Goal: Information Seeking & Learning: Learn about a topic

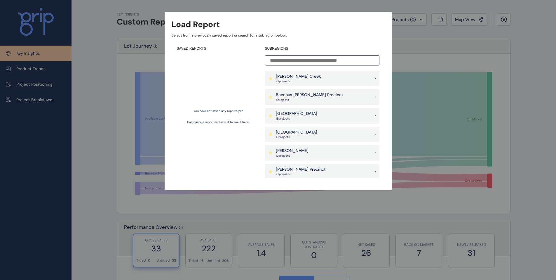
click at [299, 77] on p "[PERSON_NAME] Creek" at bounding box center [298, 77] width 45 height 6
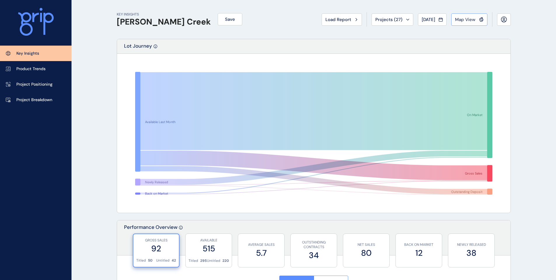
click at [473, 22] on button "Map View" at bounding box center [470, 19] width 36 height 12
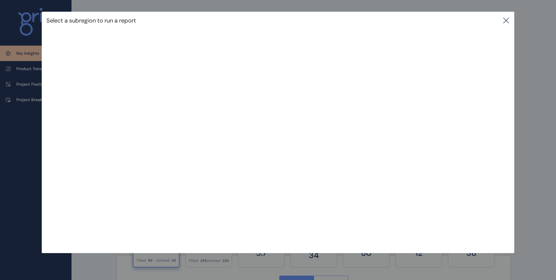
click at [506, 18] on icon at bounding box center [506, 20] width 7 height 7
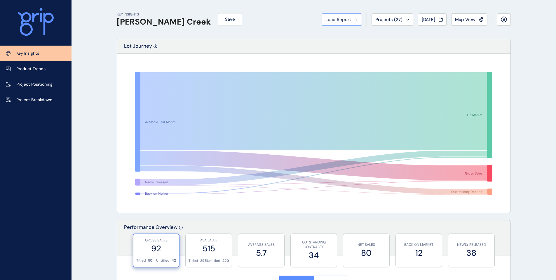
click at [331, 20] on span "Load Report" at bounding box center [339, 20] width 26 height 6
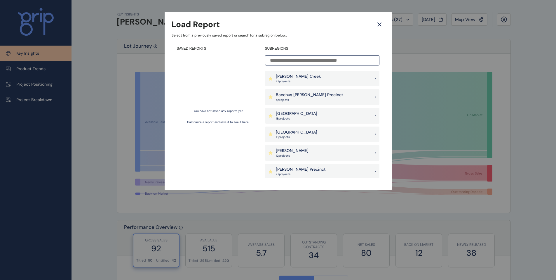
click at [299, 77] on p "[PERSON_NAME] Creek" at bounding box center [298, 77] width 45 height 6
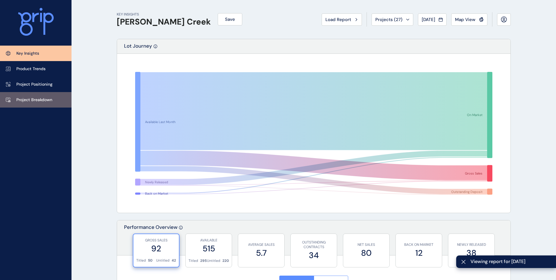
click at [34, 101] on p "Project Breakdown" at bounding box center [34, 100] width 36 height 6
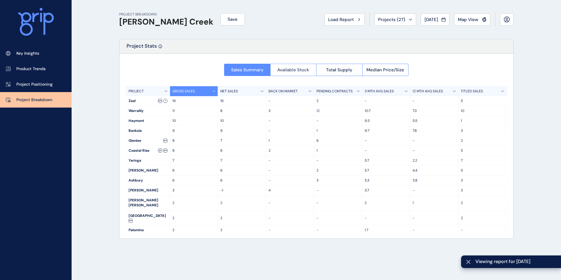
click at [300, 68] on span "Available Stock" at bounding box center [293, 70] width 32 height 6
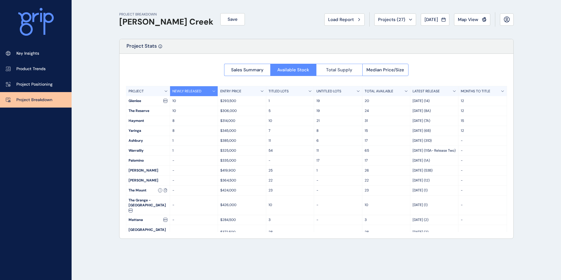
click at [325, 75] on button "Total Supply" at bounding box center [339, 70] width 46 height 12
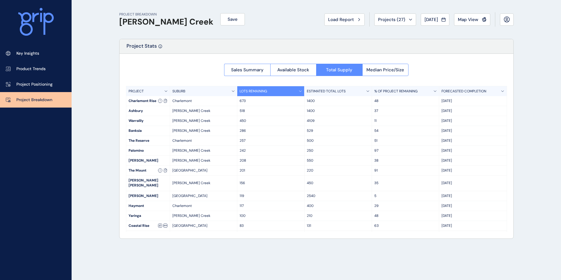
click at [256, 92] on p "LOTS REMAINING" at bounding box center [252, 91] width 27 height 5
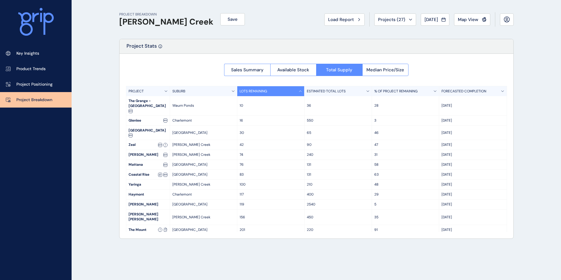
click at [256, 92] on p "LOTS REMAINING" at bounding box center [252, 91] width 27 height 5
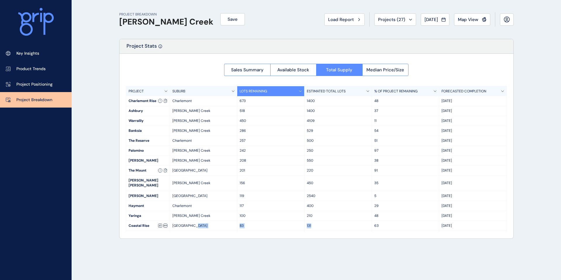
drag, startPoint x: 312, startPoint y: 218, endPoint x: 226, endPoint y: 219, distance: 85.9
click at [226, 221] on div "Coastal Rise [GEOGRAPHIC_DATA] 83 131 63 Nov '26" at bounding box center [316, 226] width 380 height 10
click at [253, 223] on p "83" at bounding box center [270, 225] width 62 height 5
drag, startPoint x: 240, startPoint y: 199, endPoint x: 117, endPoint y: 202, distance: 123.3
click at [117, 202] on div "PROJECT BREAKDOWN [PERSON_NAME] Creek Save Load Report Projects ( 27 ) [DATE] 2…" at bounding box center [316, 140] width 409 height 280
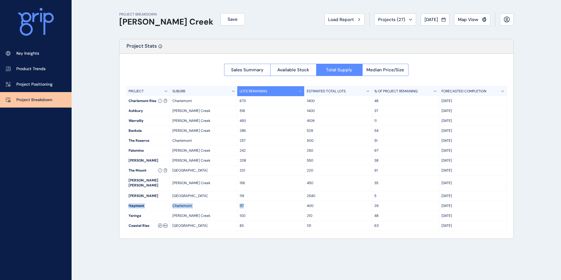
click at [117, 202] on div "PROJECT BREAKDOWN [PERSON_NAME] Creek Save Load Report Projects ( 27 ) [DATE] 2…" at bounding box center [316, 140] width 409 height 280
click at [302, 72] on span "Available Stock" at bounding box center [293, 70] width 32 height 6
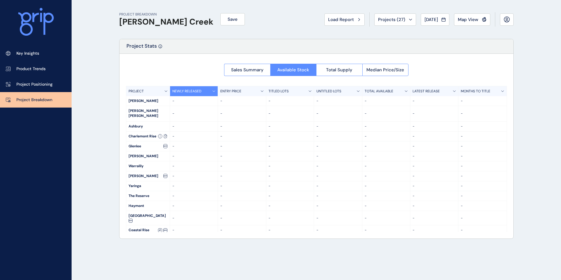
click at [256, 72] on div at bounding box center [316, 146] width 394 height 185
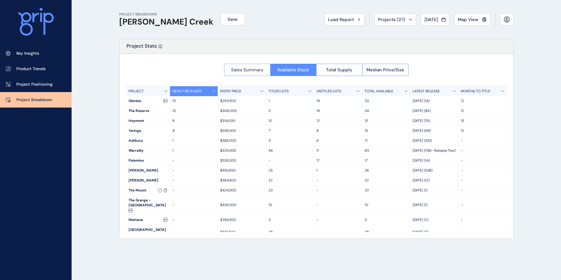
click at [246, 72] on span "Sales Summary" at bounding box center [247, 70] width 32 height 6
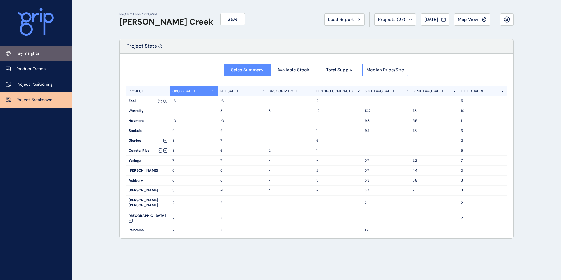
click at [35, 58] on link "Key Insights" at bounding box center [36, 53] width 72 height 15
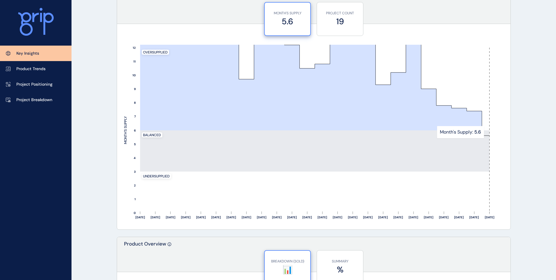
scroll to position [488, 0]
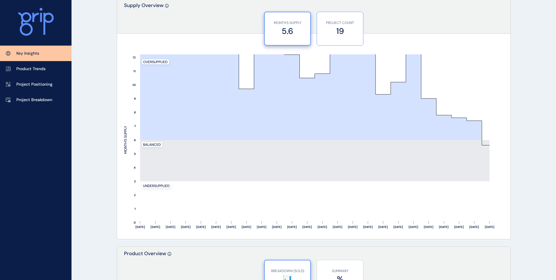
click at [346, 33] on label "19" at bounding box center [340, 30] width 40 height 11
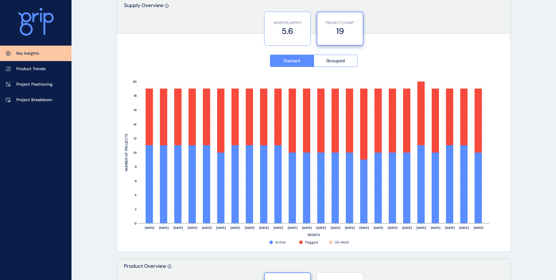
click at [288, 21] on p "MONTH'S SUPPLY" at bounding box center [288, 22] width 40 height 5
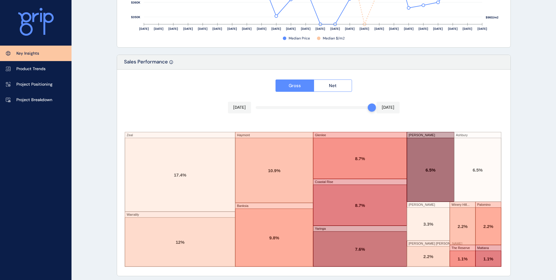
scroll to position [950, 0]
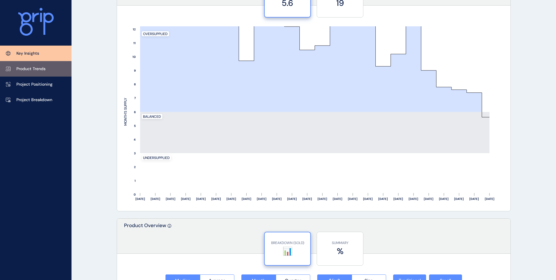
click at [20, 72] on link "Product Trends" at bounding box center [36, 68] width 72 height 15
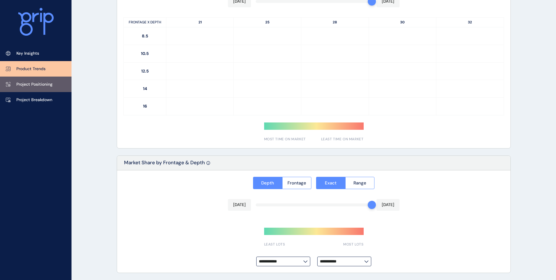
type input "**********"
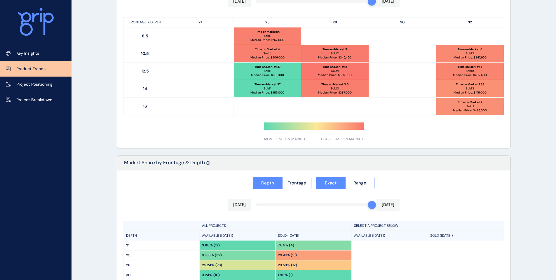
scroll to position [404, 0]
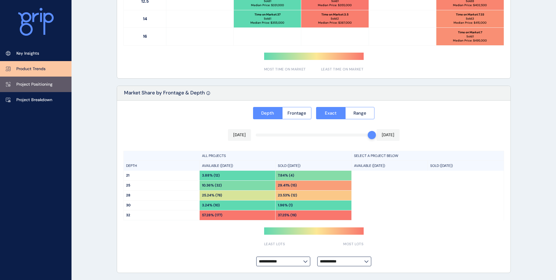
click at [40, 85] on p "Project Positioning" at bounding box center [34, 84] width 36 height 6
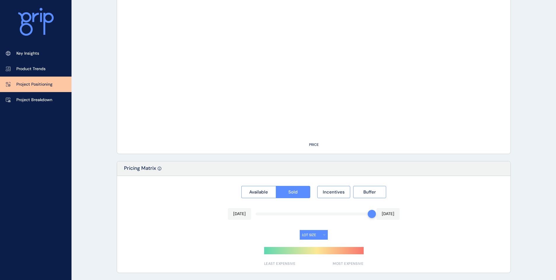
type input "****"
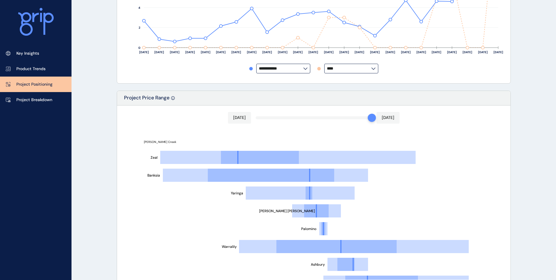
scroll to position [196, 0]
